Goal: Transaction & Acquisition: Purchase product/service

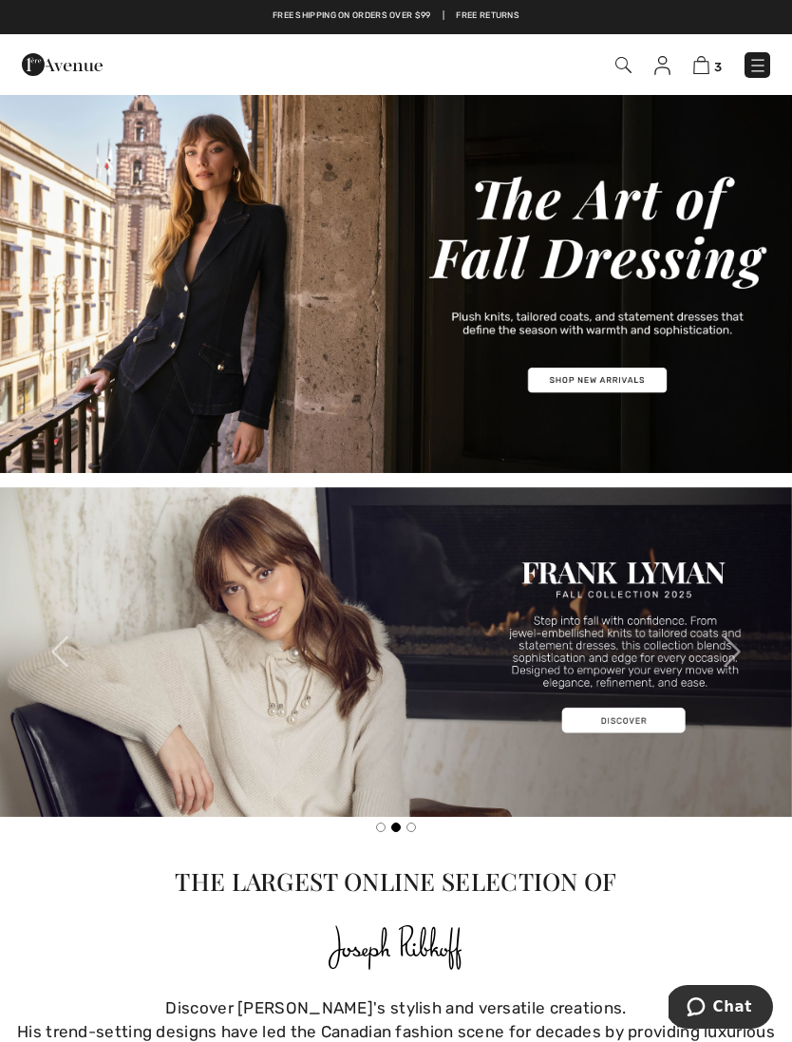
click at [617, 378] on img at bounding box center [396, 283] width 792 height 380
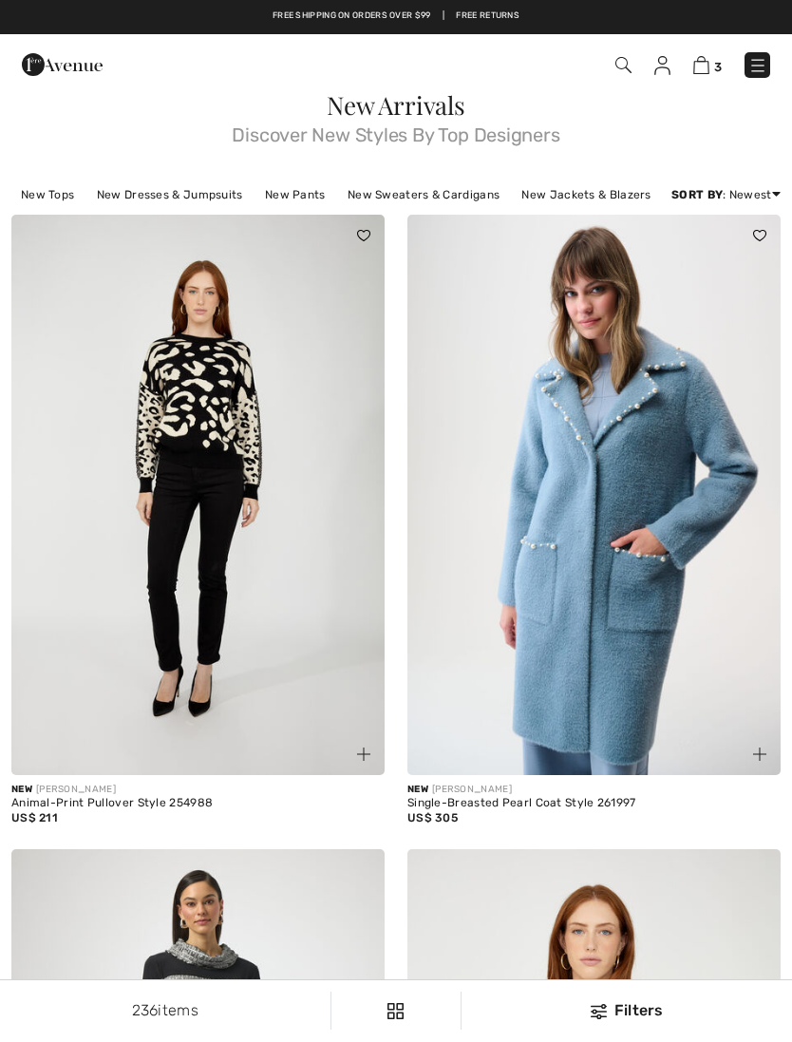
checkbox input "true"
click at [698, 488] on img at bounding box center [593, 495] width 373 height 560
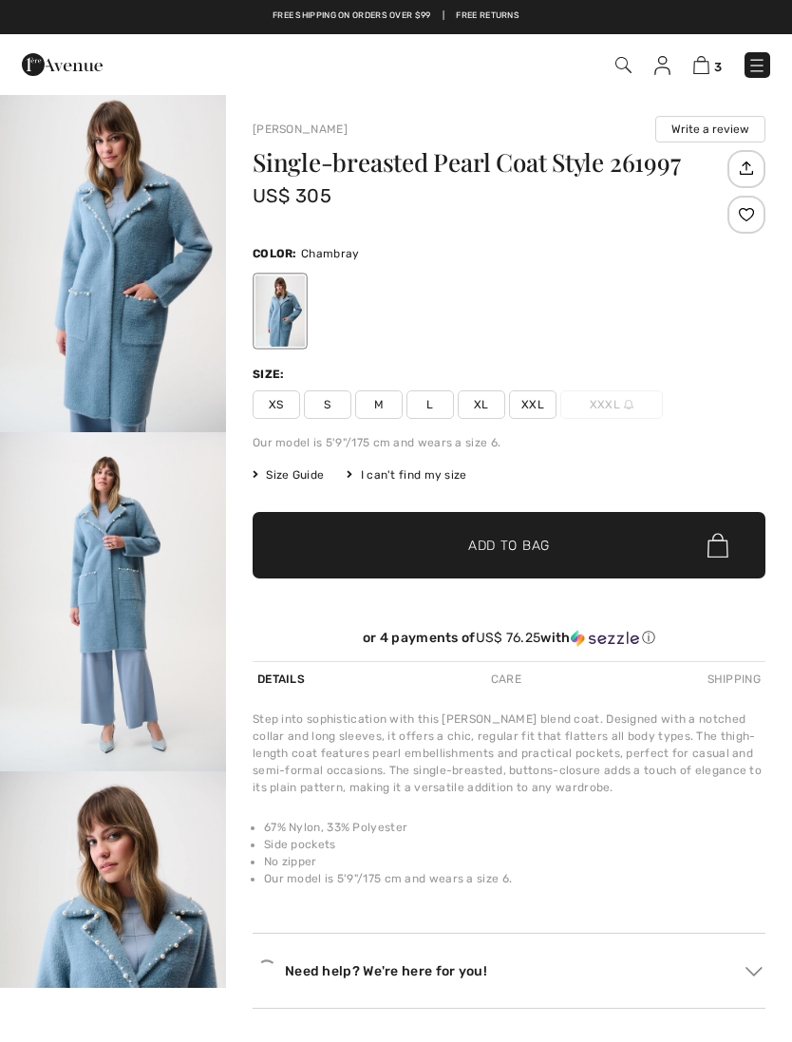
checkbox input "true"
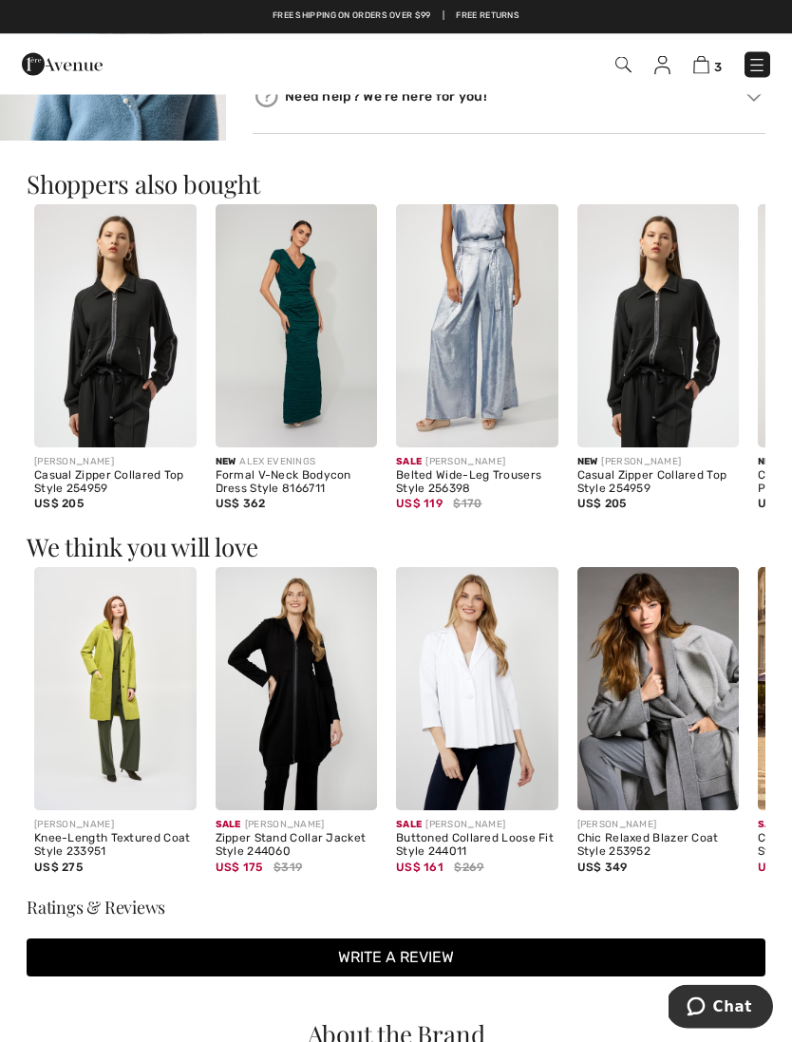
scroll to position [875, 0]
